Goal: Task Accomplishment & Management: Complete application form

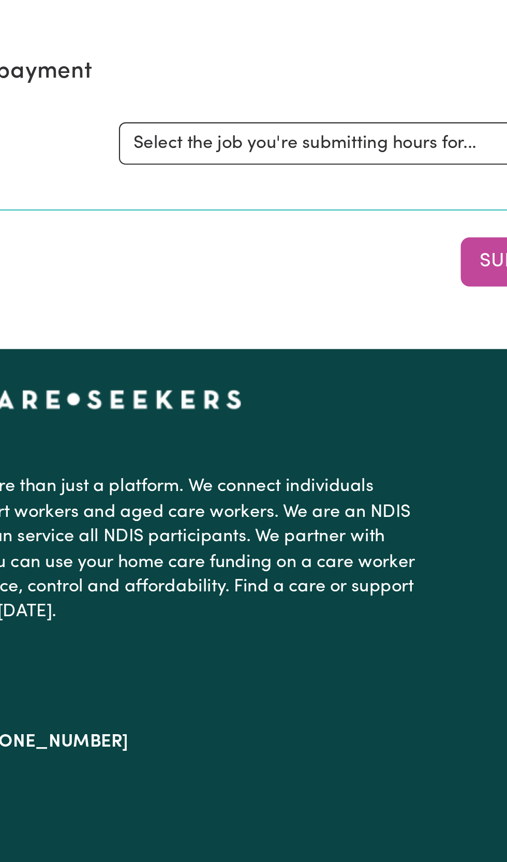
scroll to position [1, 0]
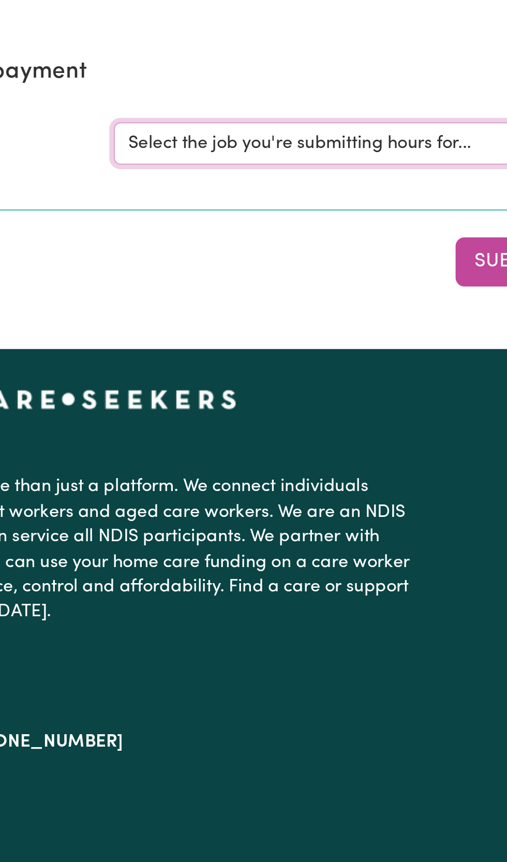
click at [337, 157] on select "Select the job you're submitting hours for... [[PERSON_NAME] ] [DEMOGRAPHIC_DAT…" at bounding box center [380, 160] width 241 height 20
select select "11981"
click at [260, 150] on select "Select the job you're submitting hours for... [[PERSON_NAME] ] [DEMOGRAPHIC_DAT…" at bounding box center [380, 160] width 241 height 20
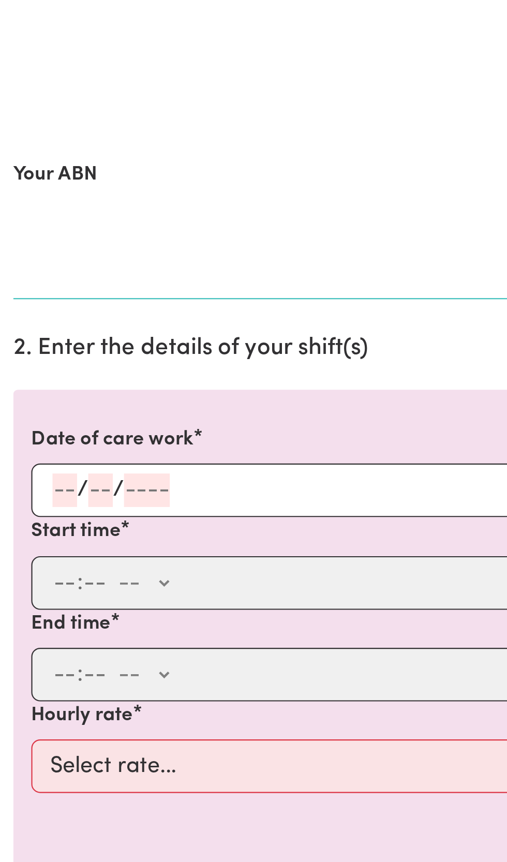
click at [34, 382] on input "number" at bounding box center [29, 388] width 11 height 16
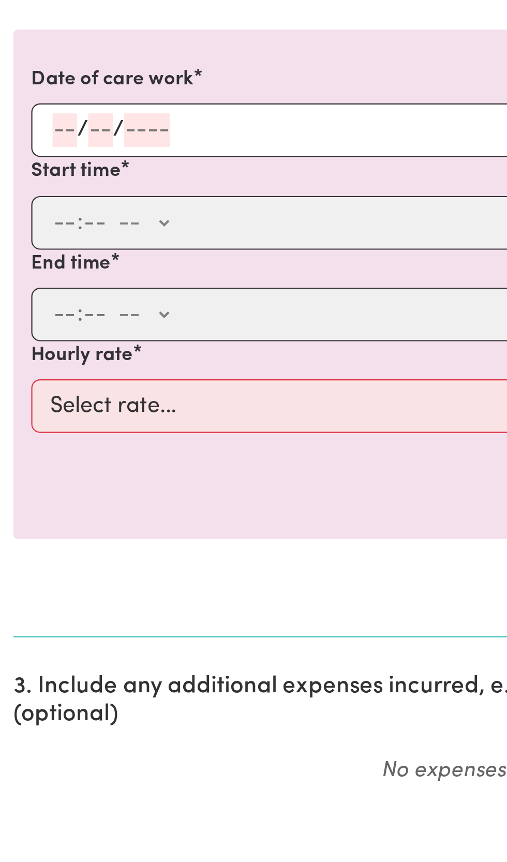
click at [32, 387] on input "number" at bounding box center [29, 388] width 11 height 16
type input "08"
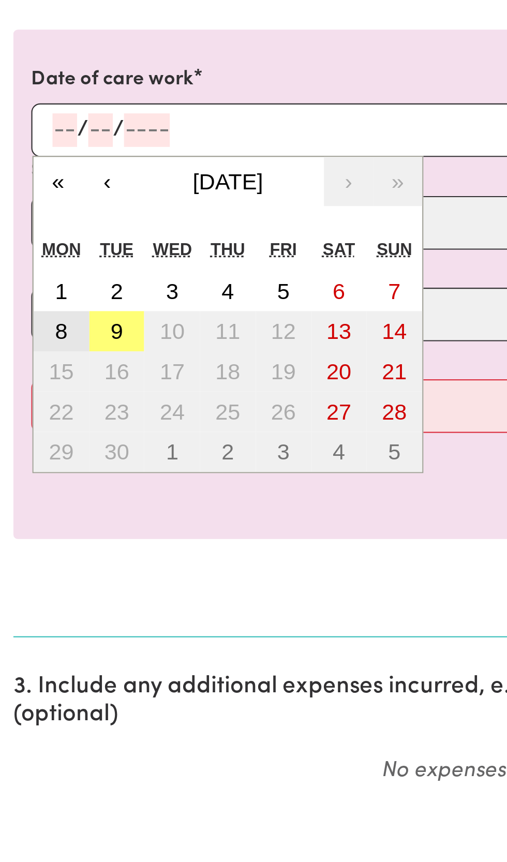
click at [33, 479] on button "8" at bounding box center [29, 481] width 26 height 19
type input "[DATE]"
type input "8"
type input "9"
type input "2025"
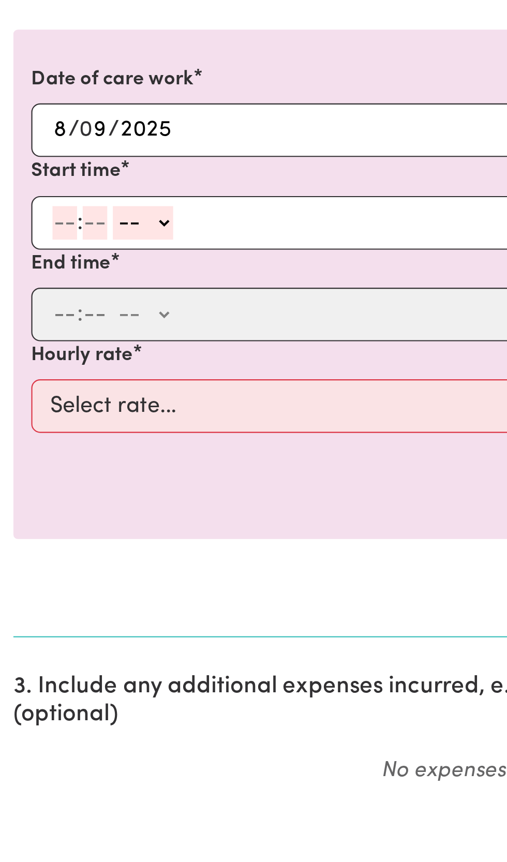
click at [31, 429] on input "number" at bounding box center [29, 431] width 11 height 16
type input "10"
type input "0"
click at [83, 432] on div "10 : 0 0 -- AM PM" at bounding box center [245, 431] width 445 height 16
click at [82, 430] on div "10 : 0 0 -- AM PM" at bounding box center [245, 431] width 445 height 16
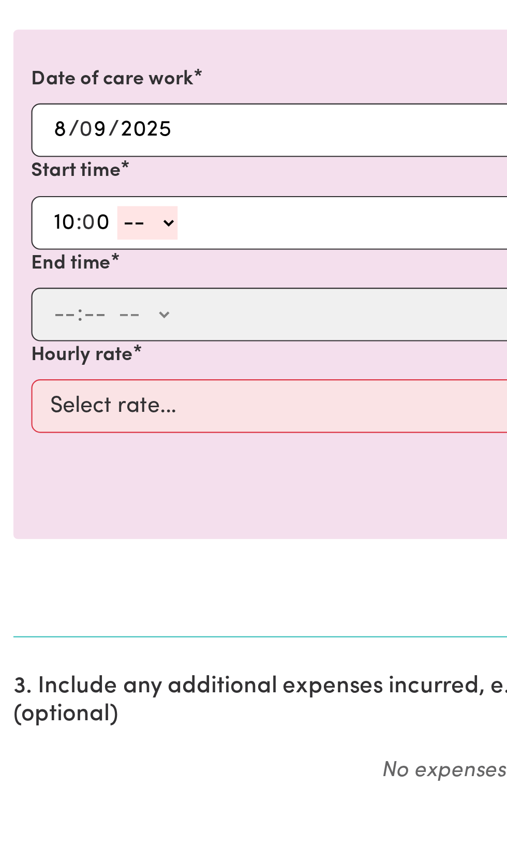
click at [72, 432] on select "-- AM PM" at bounding box center [68, 431] width 28 height 16
select select "am"
click at [54, 423] on select "-- AM PM" at bounding box center [68, 431] width 28 height 16
type input "10:00"
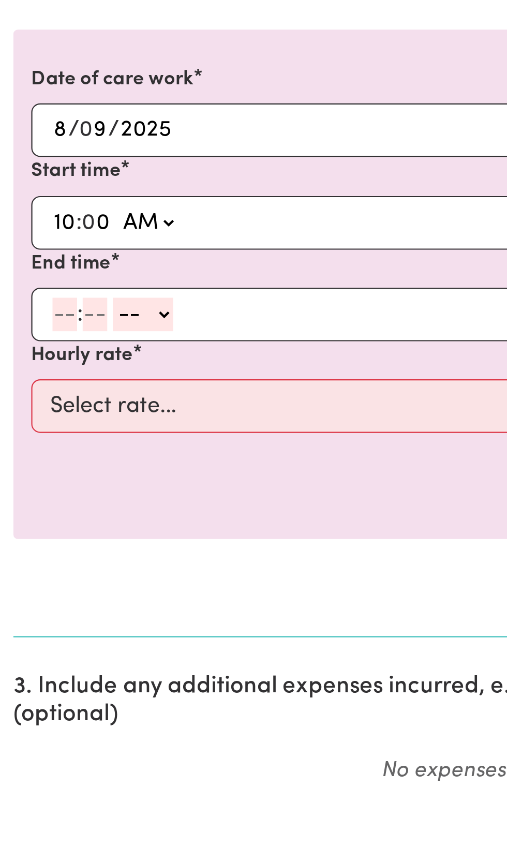
click at [55, 476] on select "-- AM PM" at bounding box center [66, 474] width 28 height 16
click at [28, 468] on input "number" at bounding box center [29, 474] width 11 height 16
type input "1"
click at [43, 473] on input "number" at bounding box center [39, 474] width 11 height 16
type input "0"
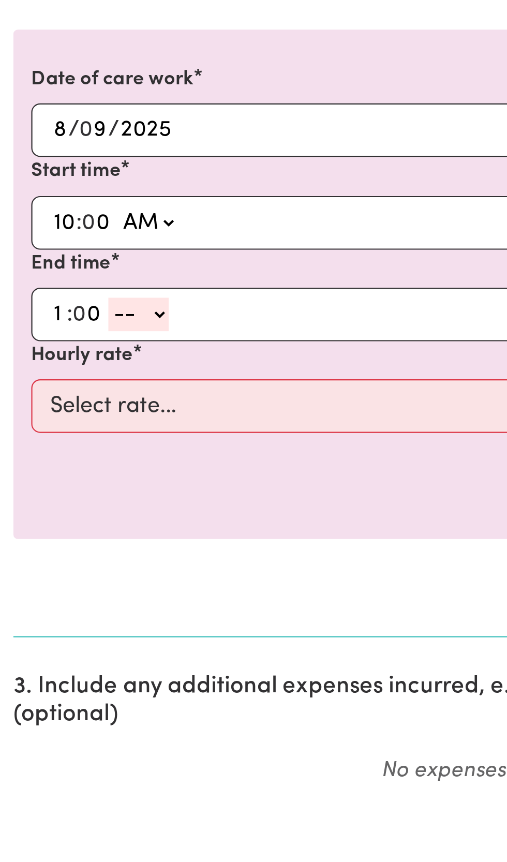
click at [79, 470] on div "1 : 0 0 -- AM PM" at bounding box center [245, 474] width 445 height 16
click at [74, 476] on select "-- AM PM" at bounding box center [64, 474] width 28 height 16
select select "pm"
click at [50, 466] on select "-- AM PM" at bounding box center [64, 474] width 28 height 16
type input "13:00"
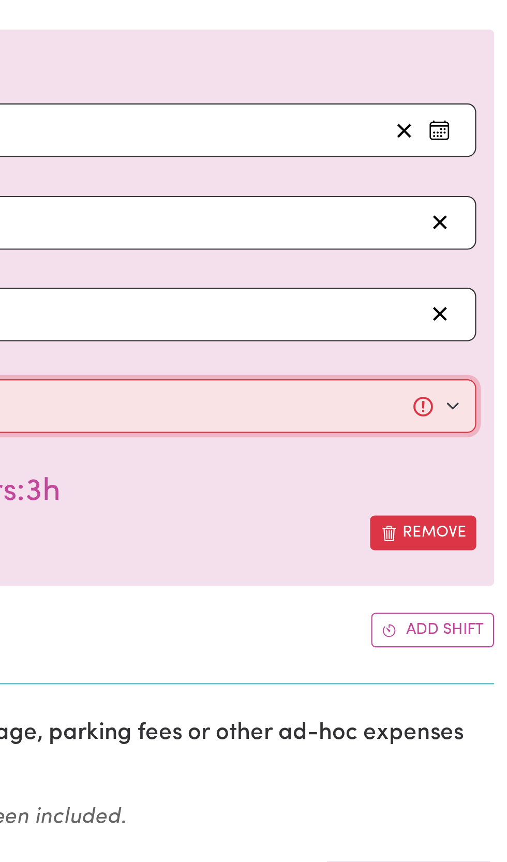
click at [479, 517] on select "Select rate... $50.00 (Weekday)" at bounding box center [253, 516] width 478 height 25
select select "50-Weekday"
click at [14, 504] on select "Select rate... $50.00 (Weekday)" at bounding box center [253, 516] width 478 height 25
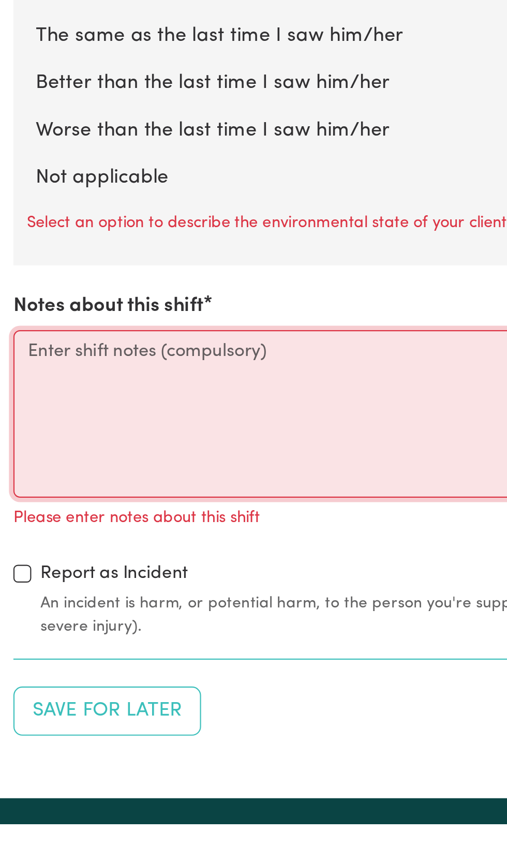
scroll to position [828, 0]
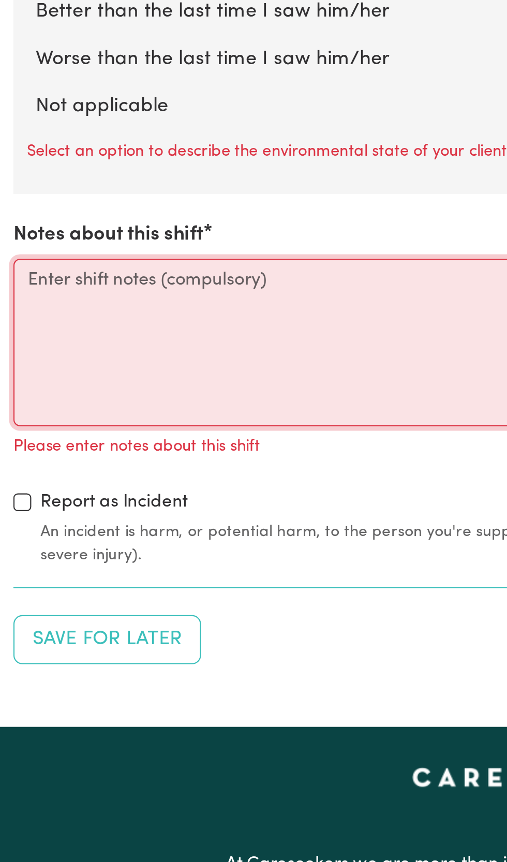
paste textarea "I arrived at [PERSON_NAME]'s at 10am [DATE]. [PERSON_NAME] was dressed and wait…"
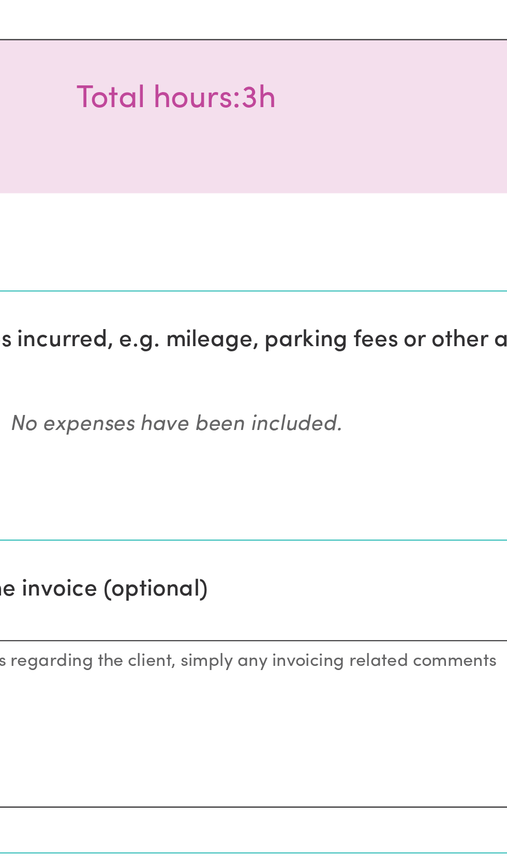
scroll to position [509, 0]
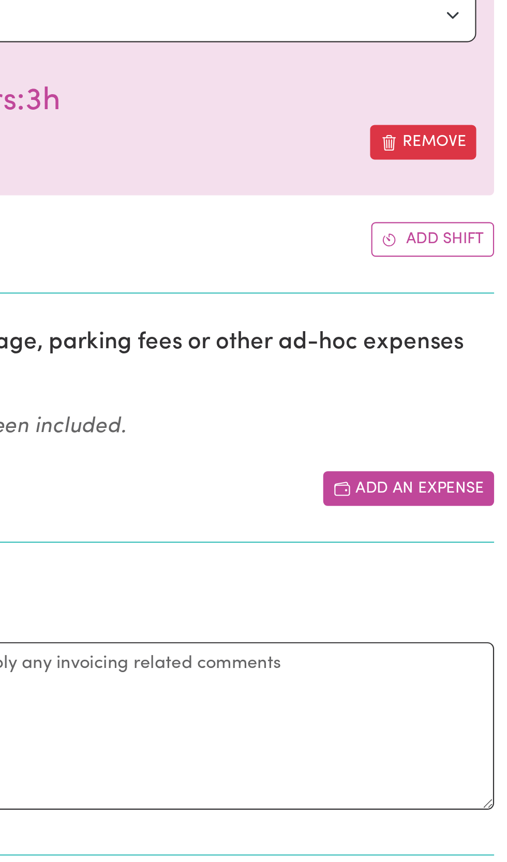
type textarea "I arrived at [PERSON_NAME]'s at 10am [DATE]. [PERSON_NAME] was dressed and wait…"
click at [462, 222] on button "Add an expense" at bounding box center [461, 226] width 79 height 16
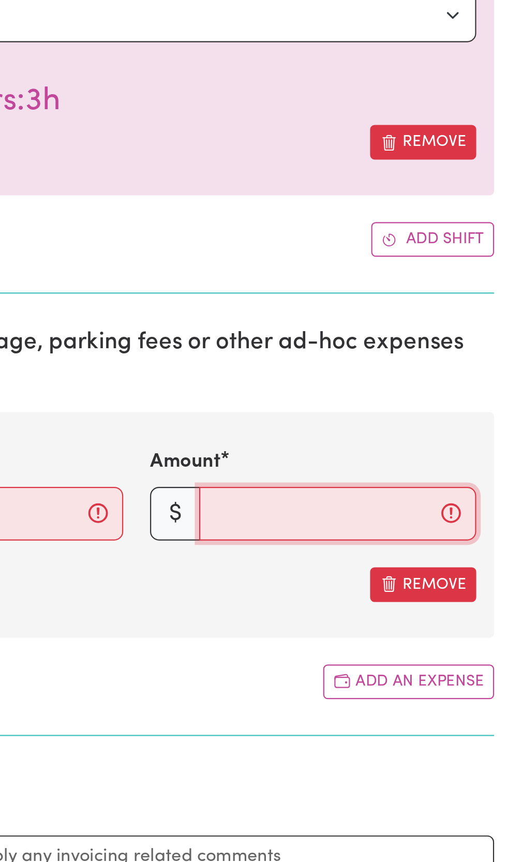
click at [377, 235] on input "Amount" at bounding box center [428, 238] width 128 height 25
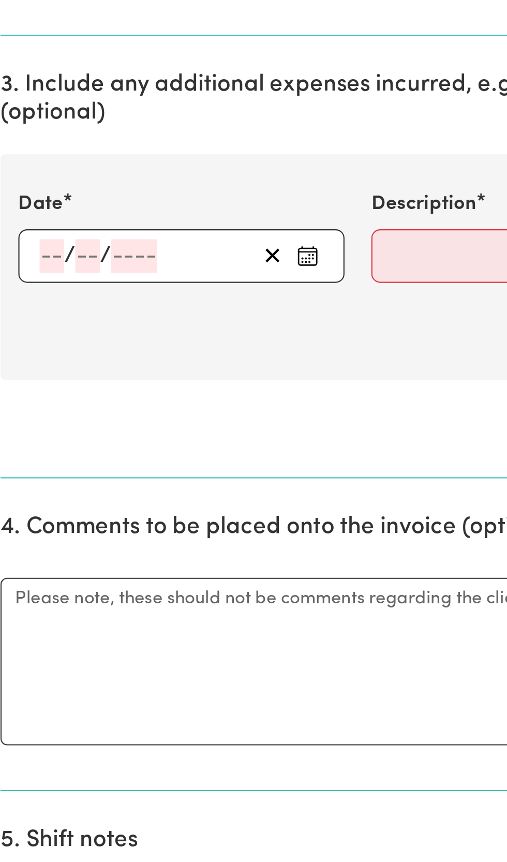
type input "12.75"
click at [31, 236] on input "number" at bounding box center [29, 238] width 11 height 16
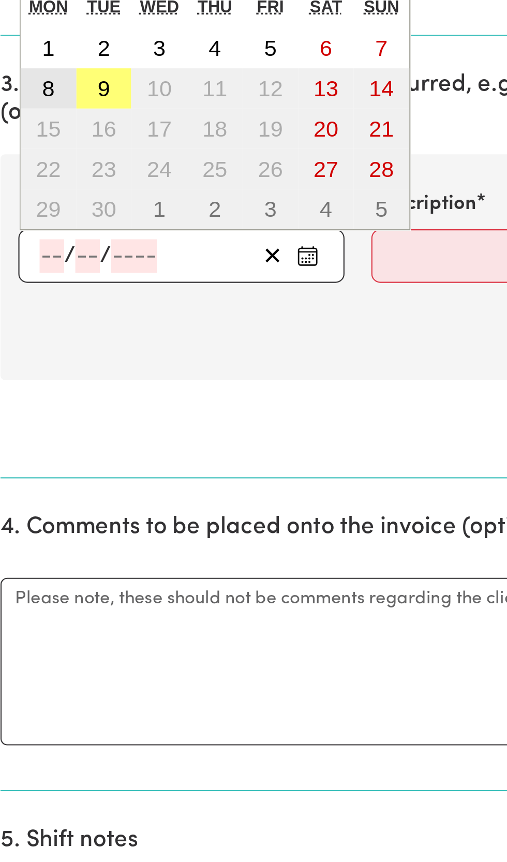
click at [31, 163] on button "8" at bounding box center [29, 160] width 26 height 19
type input "[DATE]"
type input "8"
type input "9"
type input "2025"
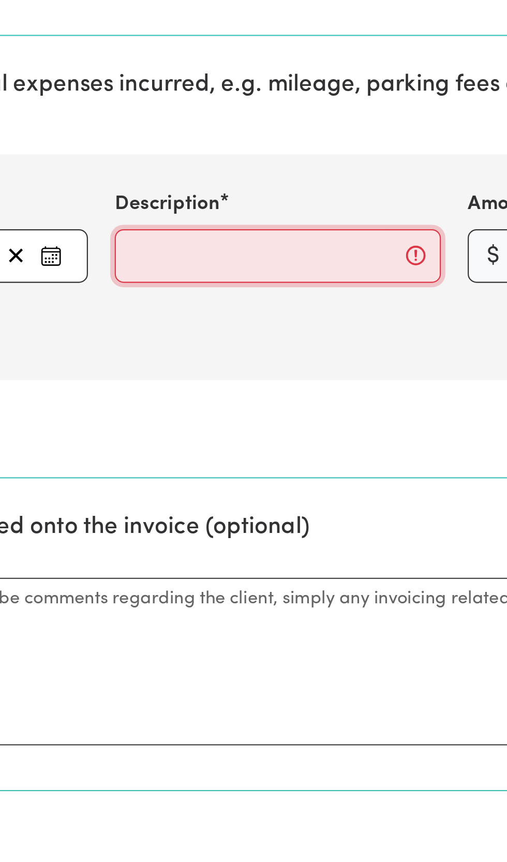
click at [194, 236] on input "Description" at bounding box center [253, 238] width 151 height 25
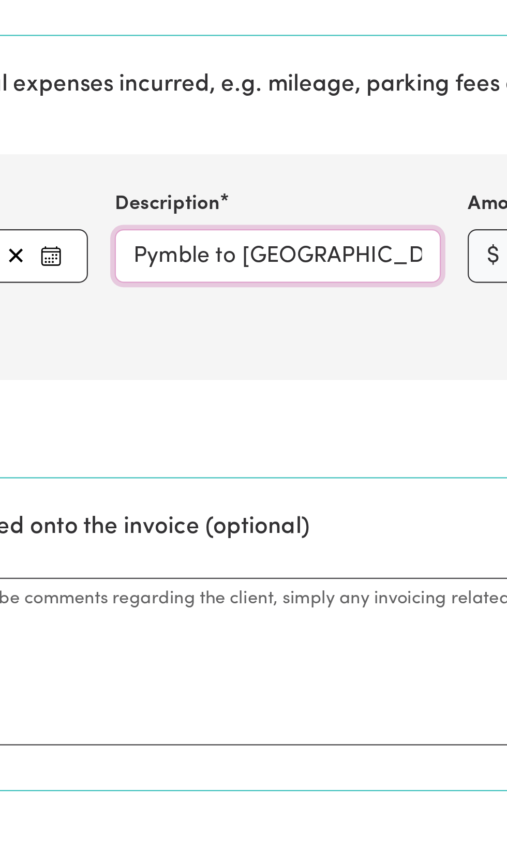
click at [188, 238] on input "Pymble to [GEOGRAPHIC_DATA] -return 15 kms" at bounding box center [253, 238] width 151 height 25
click at [220, 238] on input "Mileafe Pymble to [GEOGRAPHIC_DATA] -return 15 kms" at bounding box center [253, 238] width 151 height 25
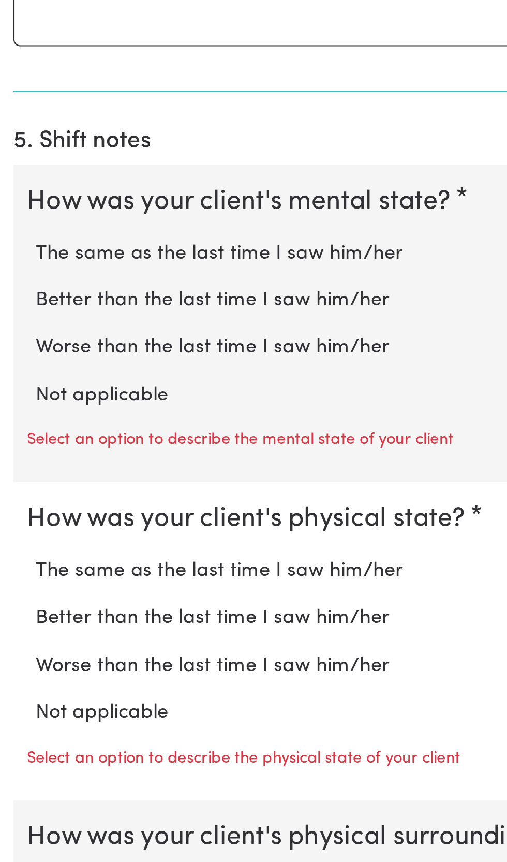
scroll to position [509, 0]
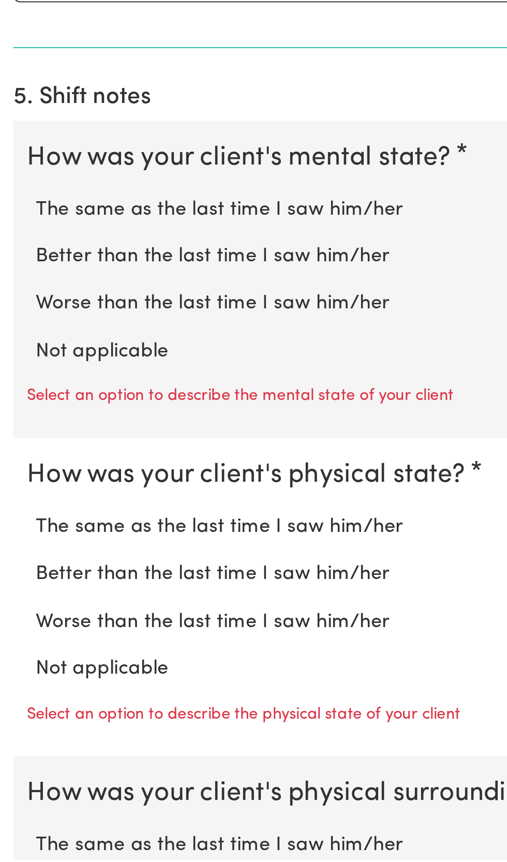
type input "Mileage Pymble to [GEOGRAPHIC_DATA] -return 15 kms"
click at [171, 559] on label "The same as the last time I saw him/her" at bounding box center [254, 561] width 474 height 13
click at [17, 555] on input "The same as the last time I saw him/her" at bounding box center [16, 554] width 1 height 1
radio input "true"
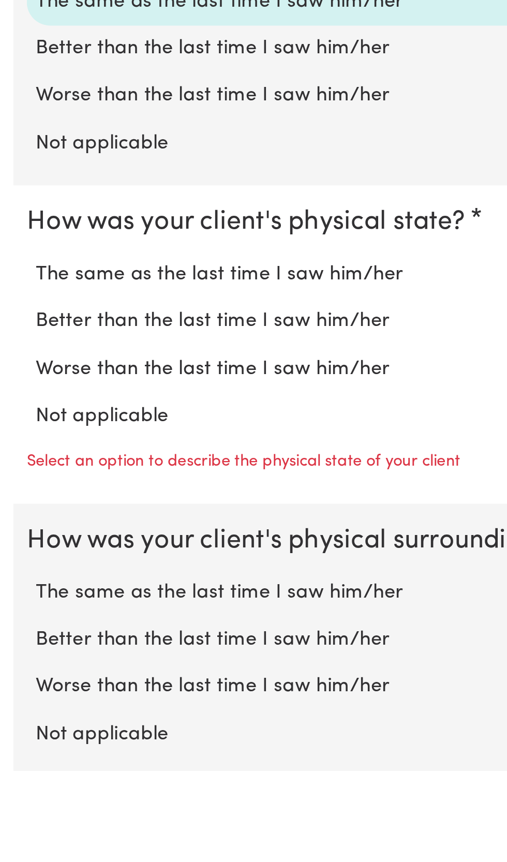
scroll to position [565, 0]
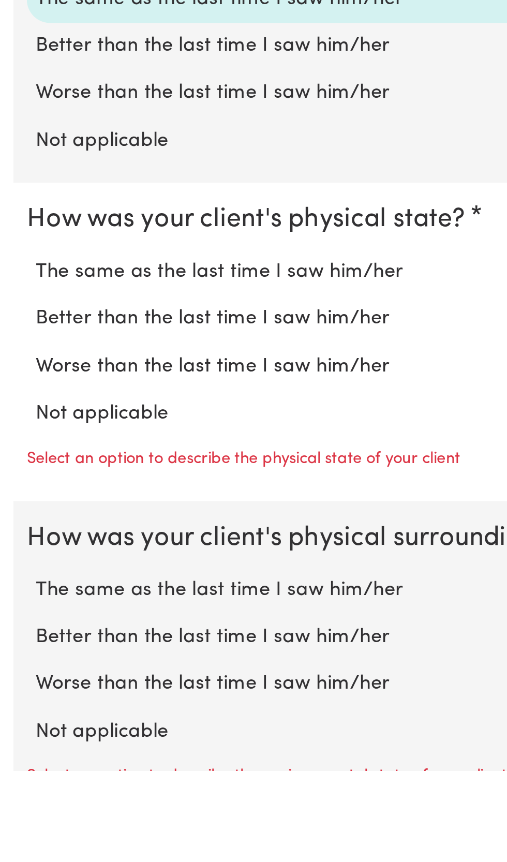
click at [177, 632] on label "The same as the last time I saw him/her" at bounding box center [254, 631] width 474 height 13
click at [17, 625] on input "The same as the last time I saw him/her" at bounding box center [16, 624] width 1 height 1
radio input "true"
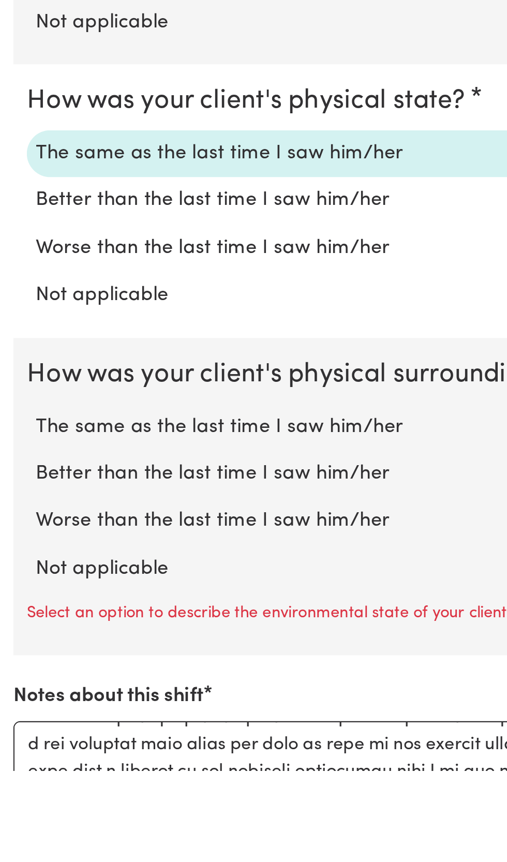
scroll to position [624, 0]
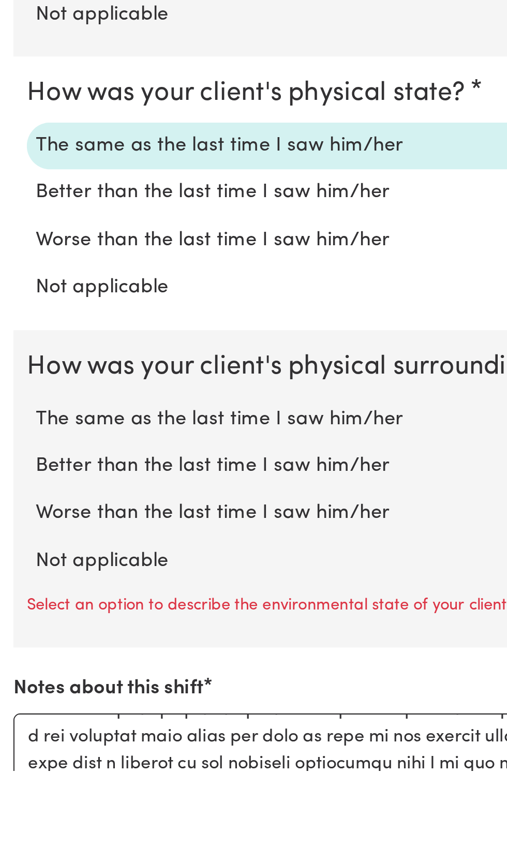
click at [180, 698] on label "The same as the last time I saw him/her" at bounding box center [254, 699] width 474 height 13
click at [17, 693] on input "The same as the last time I saw him/her" at bounding box center [16, 692] width 1 height 1
radio input "true"
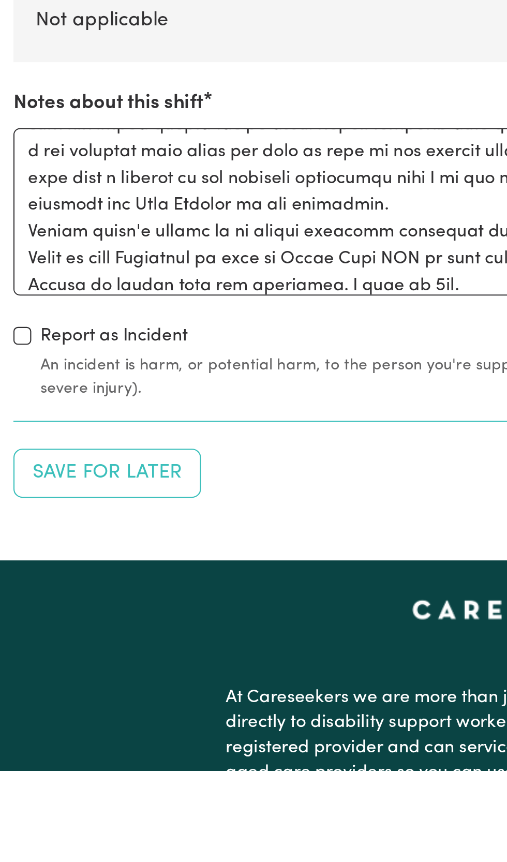
scroll to position [874, 0]
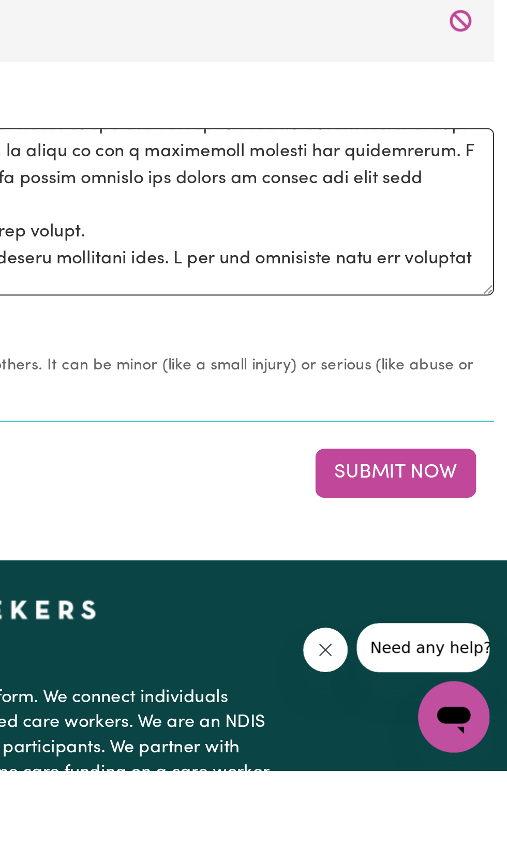
click at [450, 721] on button "Submit Now" at bounding box center [455, 724] width 75 height 23
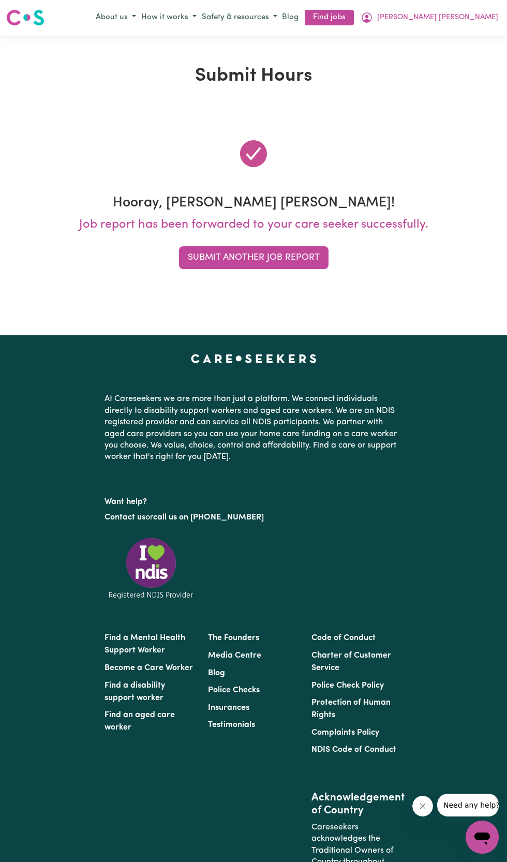
scroll to position [0, 0]
